Goal: Task Accomplishment & Management: Manage account settings

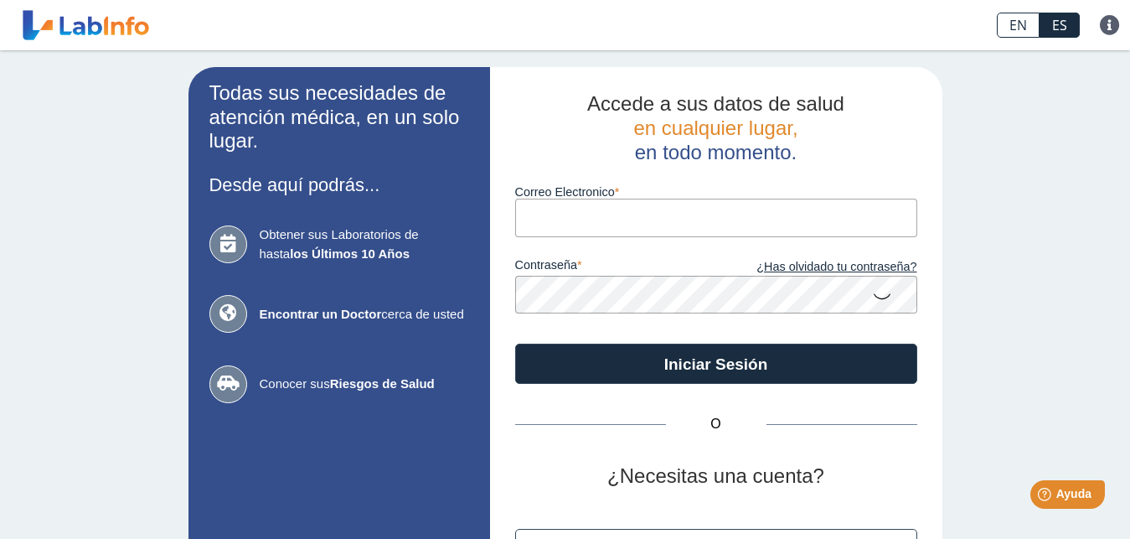
click at [533, 216] on input "Correo Electronico" at bounding box center [716, 218] width 402 height 38
type input "[EMAIL_ADDRESS][DOMAIN_NAME]"
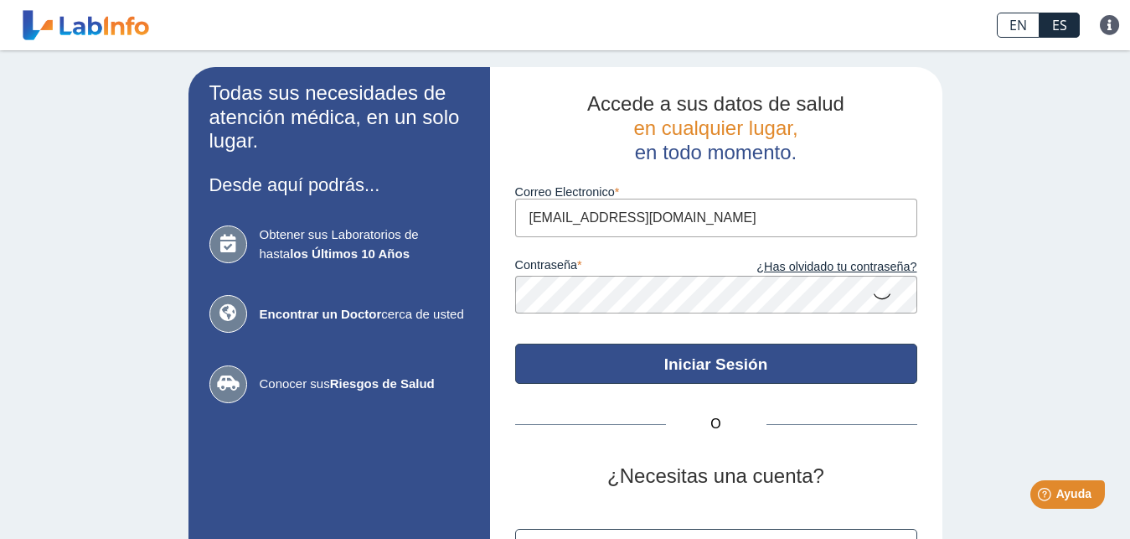
click at [679, 362] on button "Iniciar Sesión" at bounding box center [716, 364] width 402 height 40
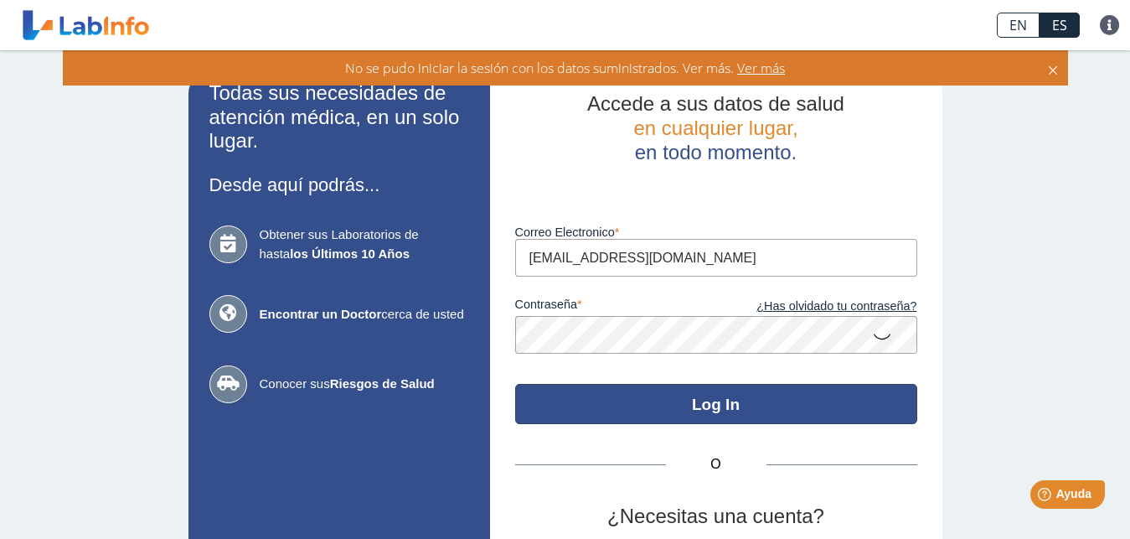
click at [689, 402] on button "Log In" at bounding box center [716, 404] width 402 height 40
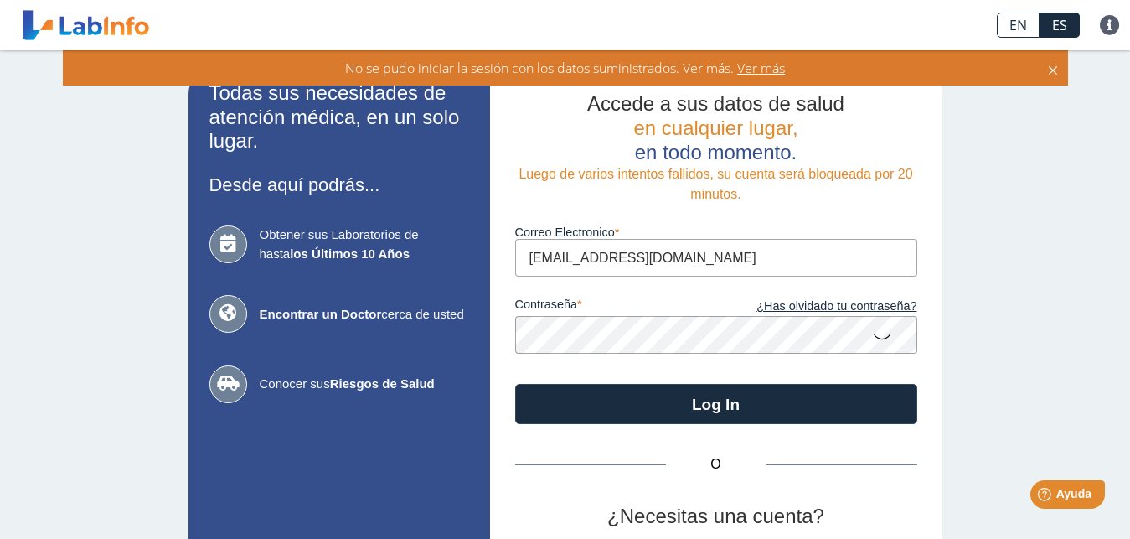
drag, startPoint x: 1075, startPoint y: 369, endPoint x: 1081, endPoint y: 325, distance: 44.8
click at [1081, 325] on div "Todas sus necesidades de atención médica, en un solo lugar. Desde aquí podrás..…" at bounding box center [565, 370] width 1130 height 641
click at [762, 70] on span "Ver más" at bounding box center [759, 68] width 51 height 18
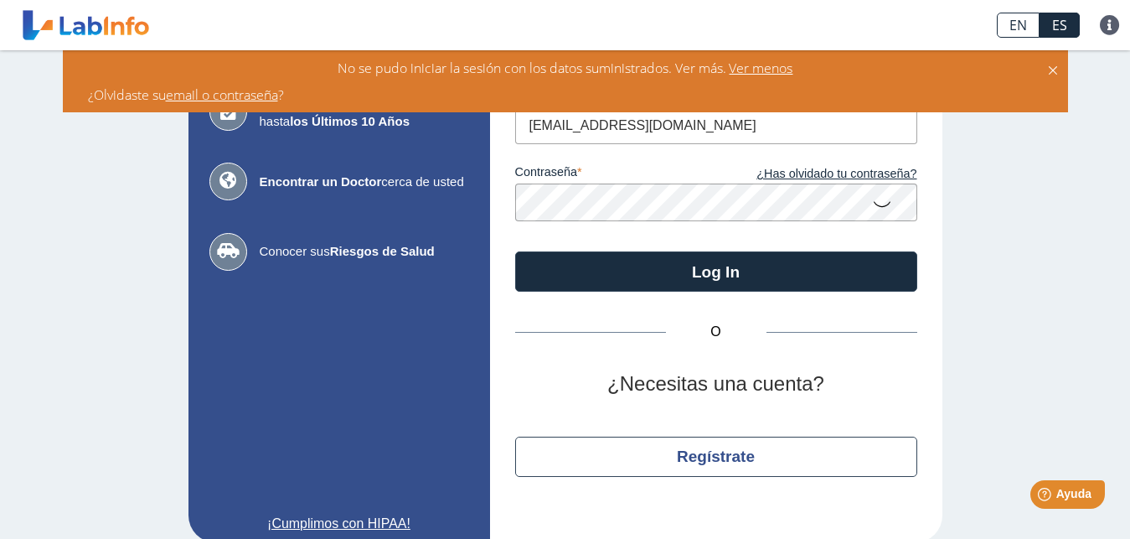
scroll to position [153, 0]
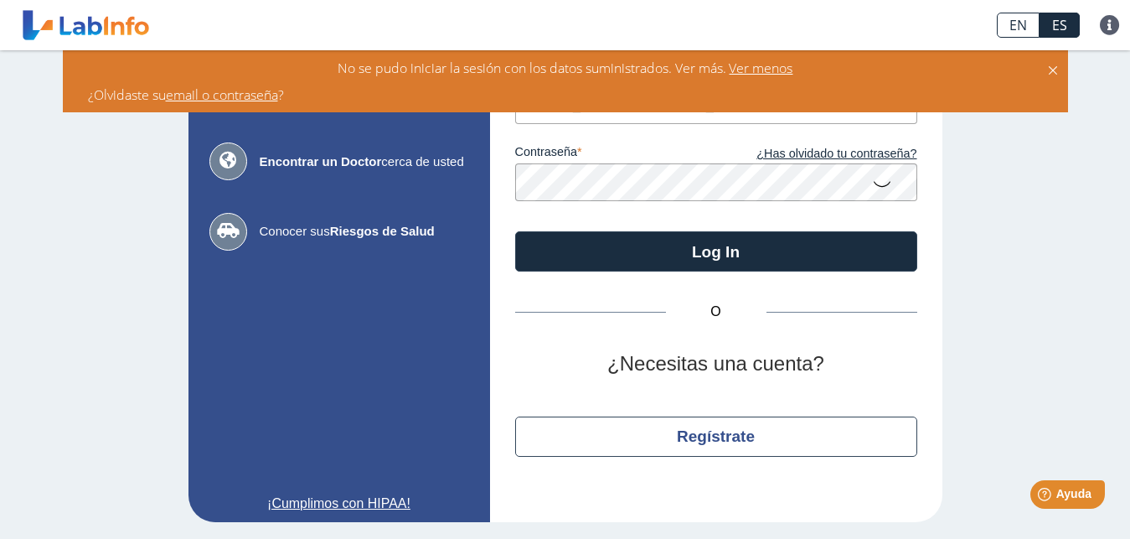
drag, startPoint x: 1124, startPoint y: 527, endPoint x: 1047, endPoint y: 303, distance: 236.6
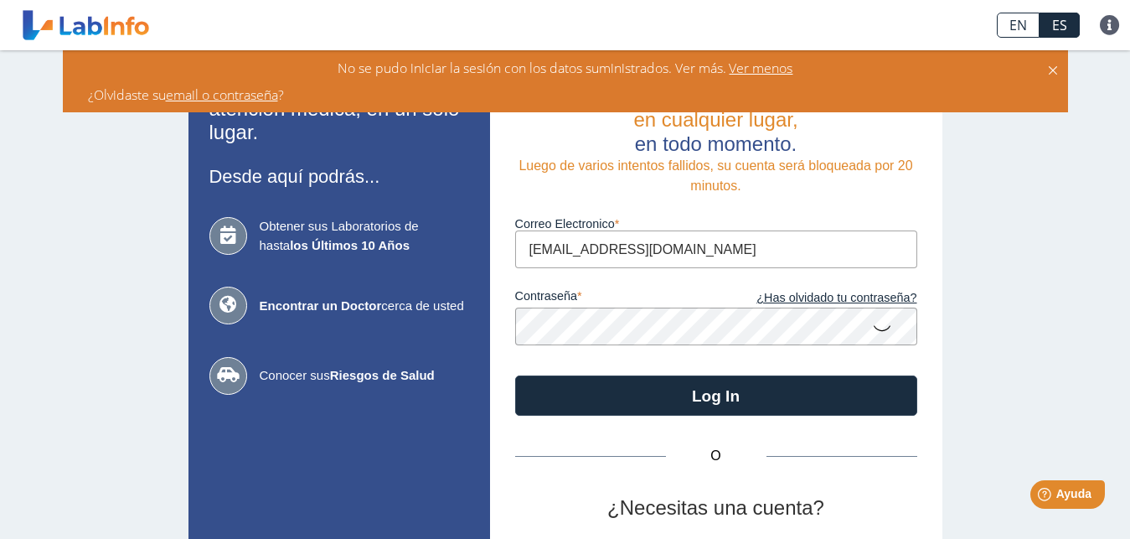
scroll to position [0, 0]
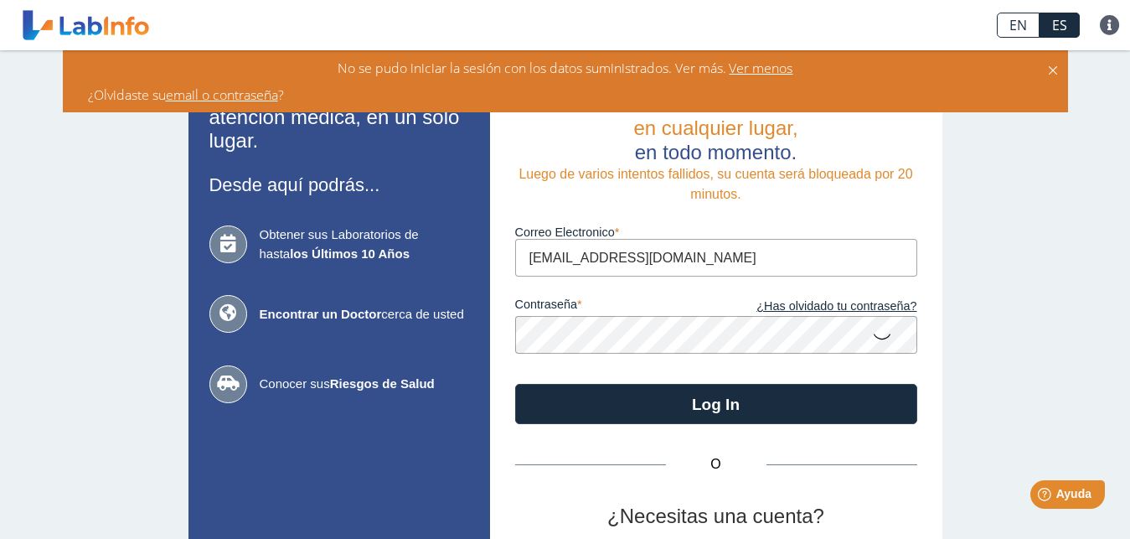
click at [1051, 66] on icon at bounding box center [1052, 68] width 13 height 18
